Goal: Task Accomplishment & Management: Use online tool/utility

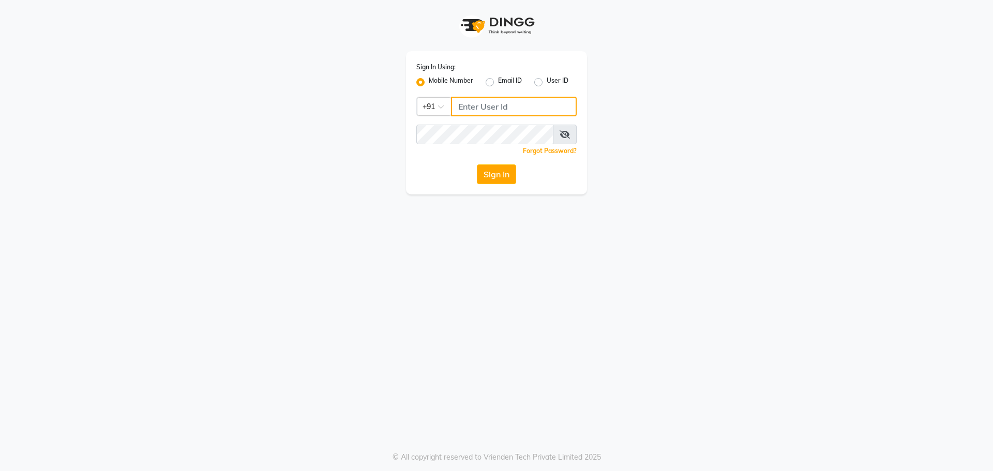
click at [471, 105] on input "Username" at bounding box center [514, 107] width 126 height 20
drag, startPoint x: 506, startPoint y: 105, endPoint x: 497, endPoint y: 103, distance: 9.4
click at [497, 103] on input "9041653877" at bounding box center [514, 107] width 126 height 20
drag, startPoint x: 509, startPoint y: 103, endPoint x: 459, endPoint y: 105, distance: 49.7
click at [459, 105] on input "9041653877" at bounding box center [514, 107] width 126 height 20
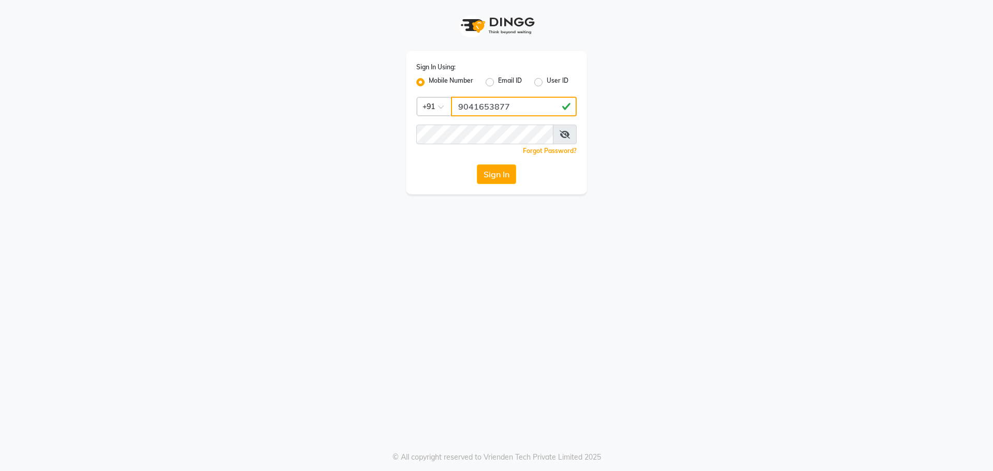
type input "9041653877"
click at [500, 175] on button "Sign In" at bounding box center [496, 175] width 39 height 20
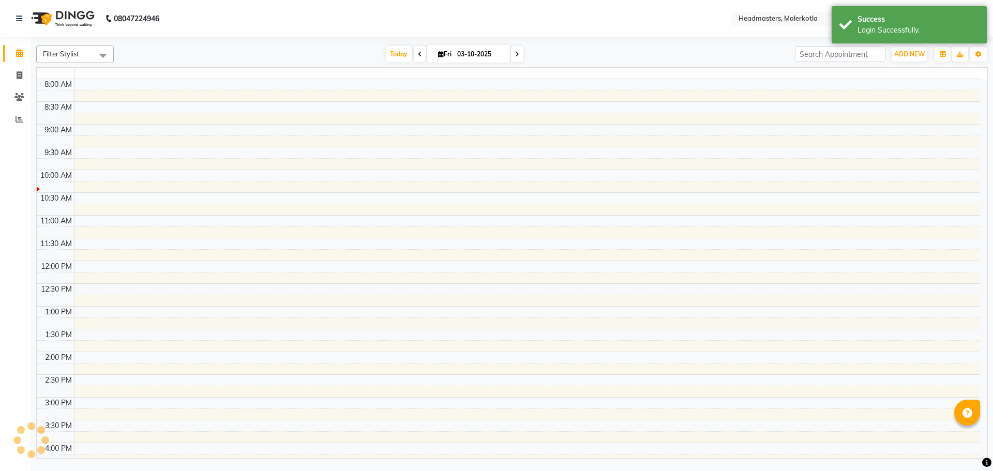
select select "en"
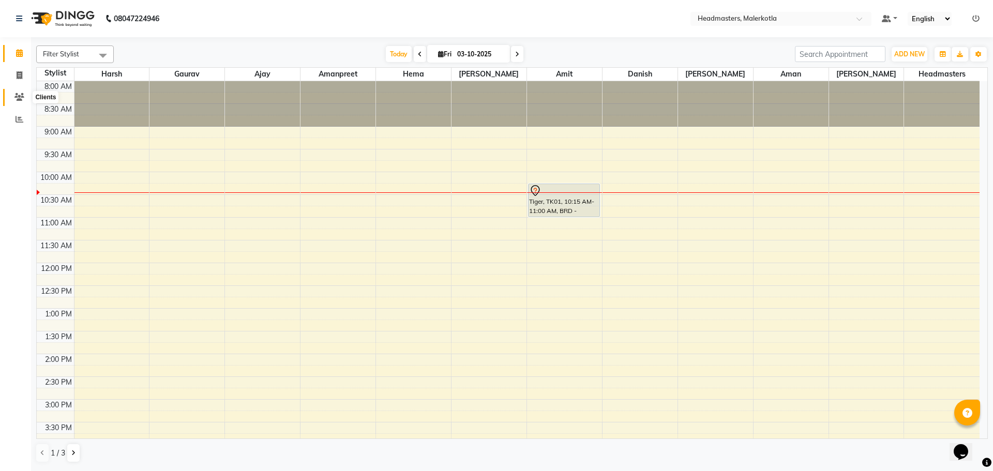
click at [18, 95] on icon at bounding box center [19, 97] width 10 height 8
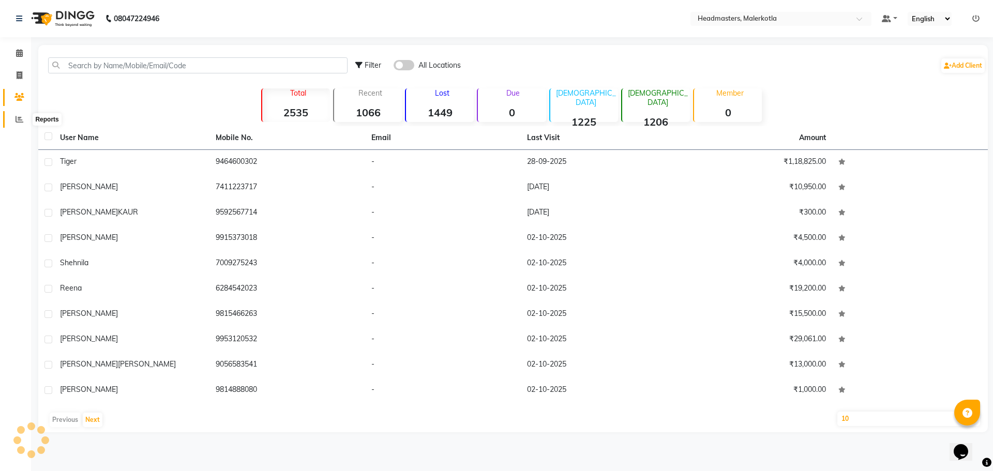
click at [17, 117] on icon at bounding box center [20, 119] width 8 height 8
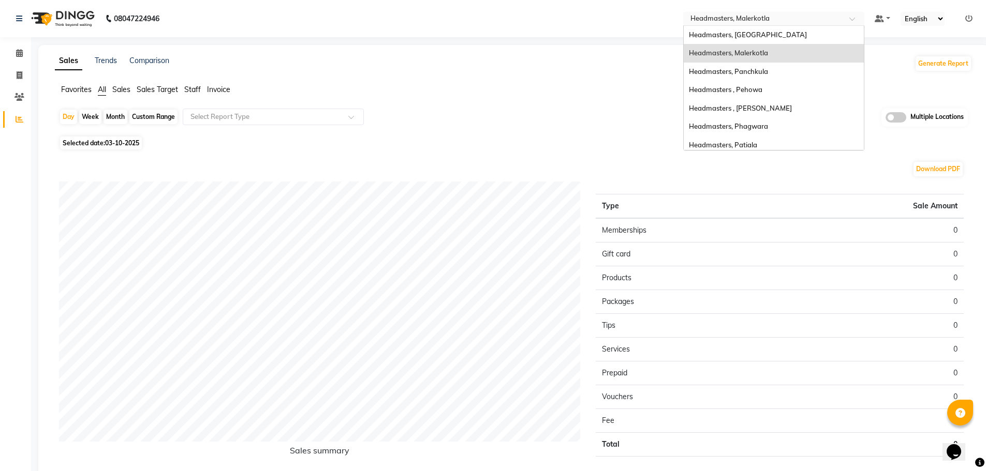
click at [853, 18] on span at bounding box center [855, 22] width 13 height 10
click at [794, 34] on div "Headmasters, [GEOGRAPHIC_DATA]" at bounding box center [773, 35] width 180 height 19
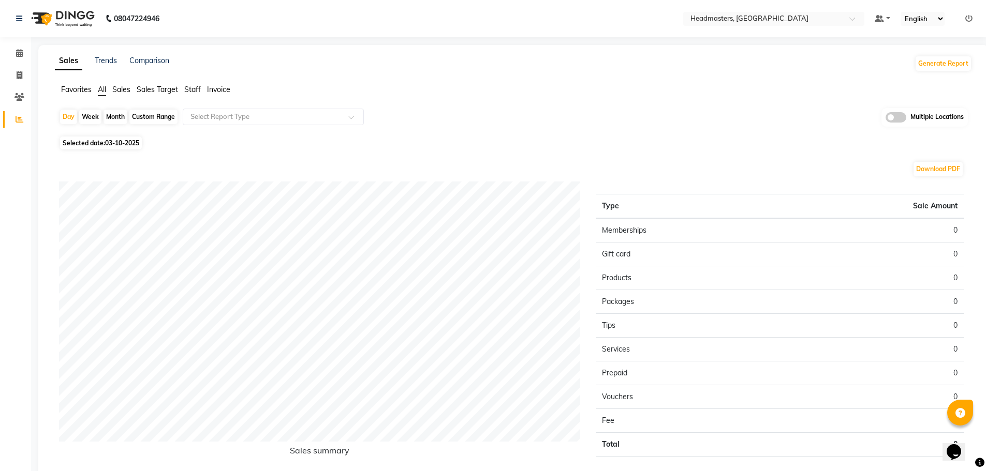
click at [191, 88] on span "Staff" at bounding box center [192, 89] width 17 height 9
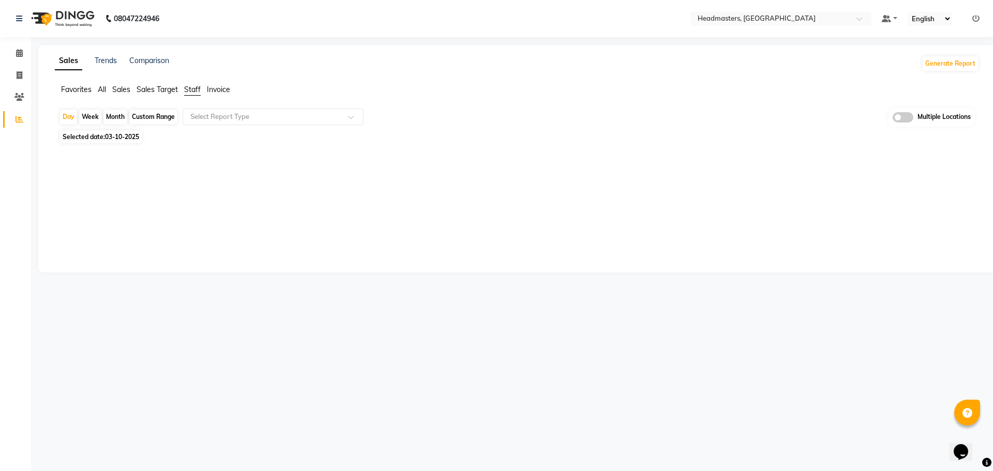
click at [162, 118] on div "Custom Range" at bounding box center [153, 117] width 48 height 14
select select "10"
select select "2025"
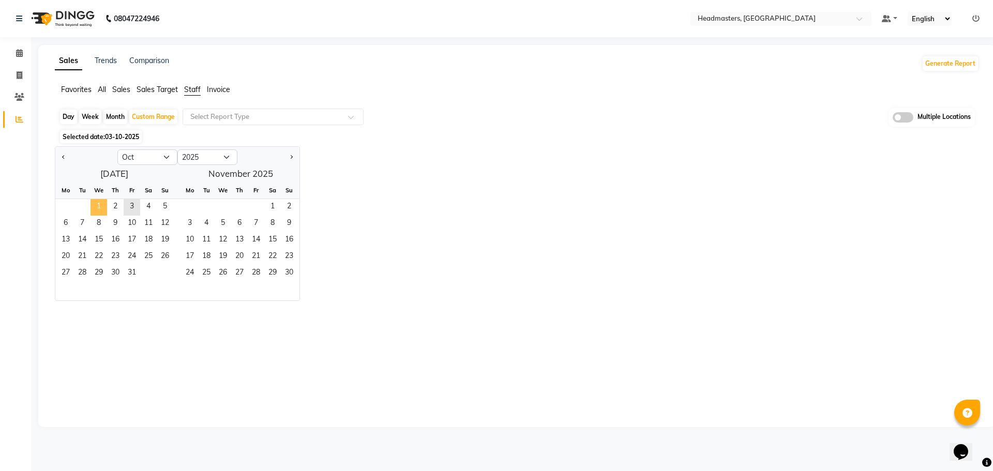
click at [101, 205] on span "1" at bounding box center [99, 207] width 17 height 17
click at [117, 201] on span "2" at bounding box center [115, 207] width 17 height 17
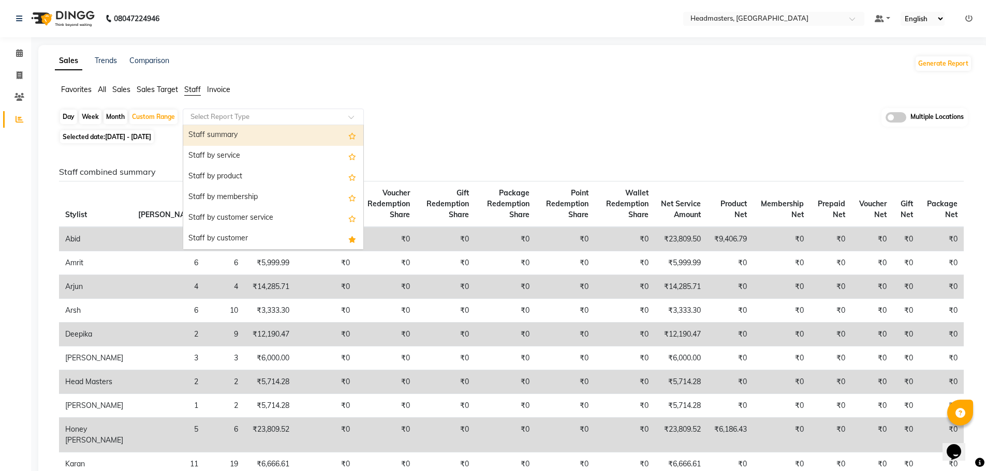
click at [356, 115] on span at bounding box center [354, 120] width 13 height 10
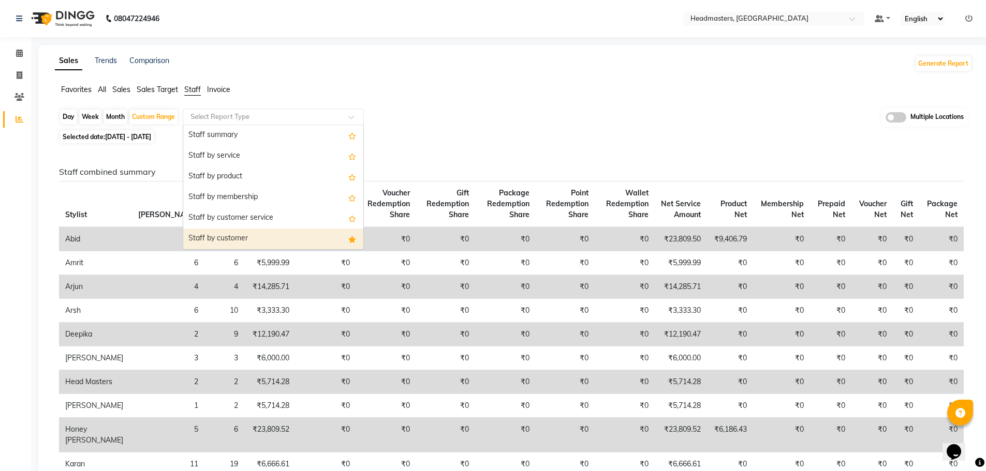
click at [288, 238] on div "Staff by customer" at bounding box center [273, 239] width 180 height 21
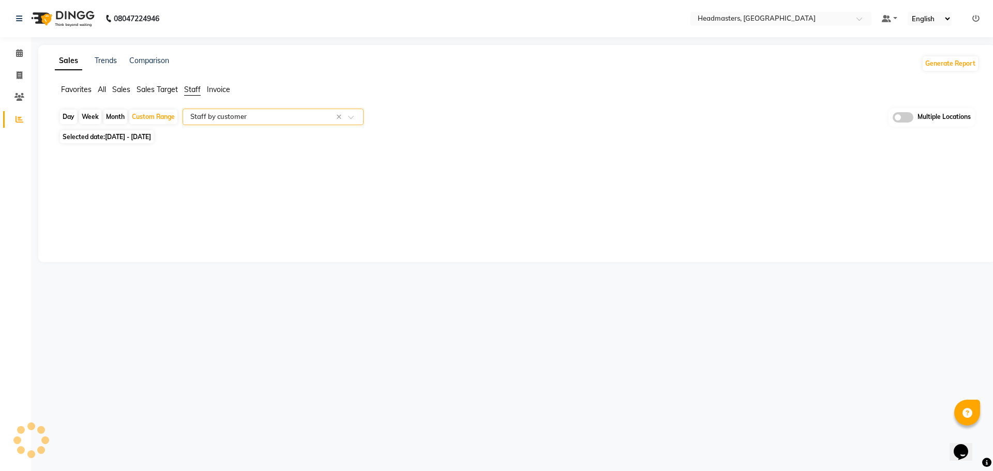
select select "full_report"
select select "csv"
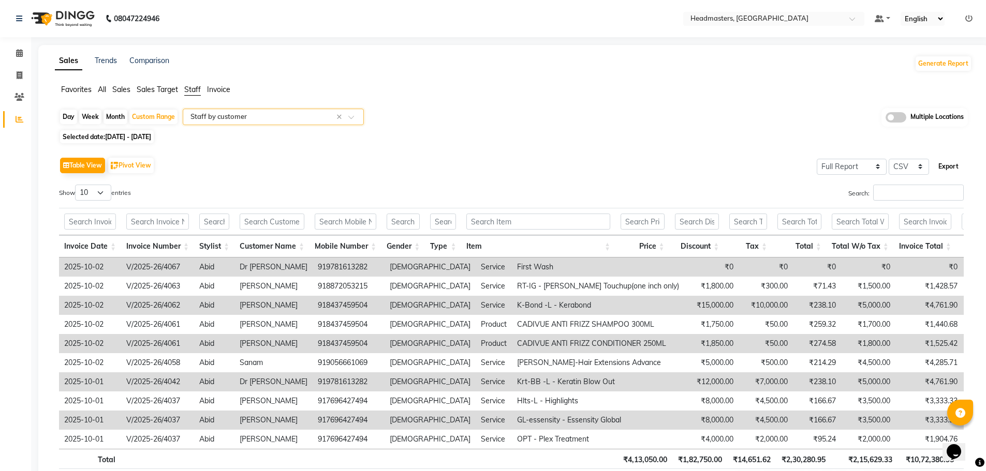
click at [949, 163] on button "Export" at bounding box center [948, 167] width 28 height 18
